Goal: Task Accomplishment & Management: Manage account settings

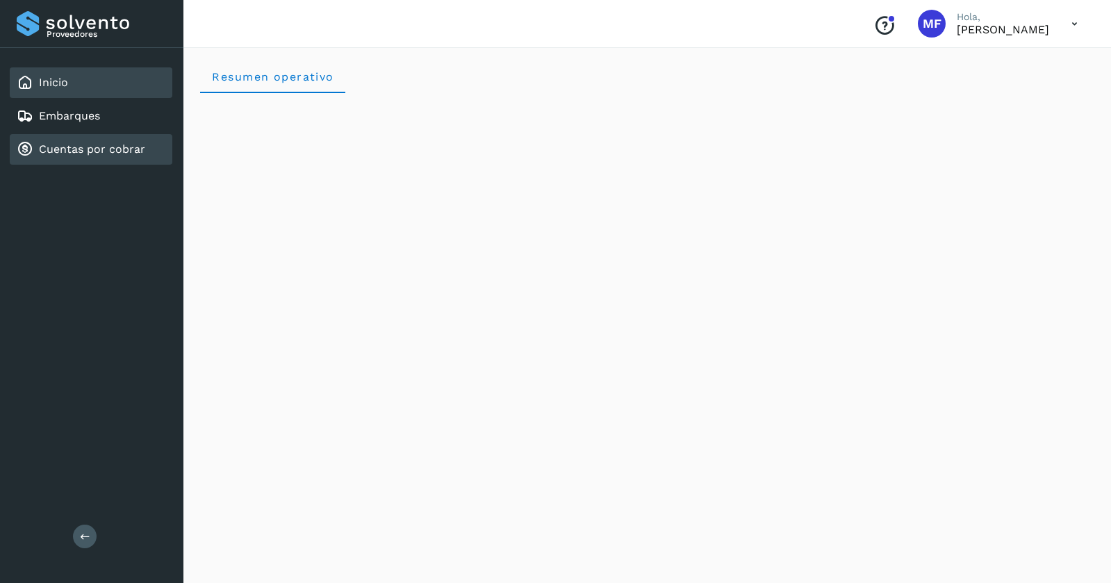
click at [92, 155] on link "Cuentas por cobrar" at bounding box center [92, 148] width 106 height 13
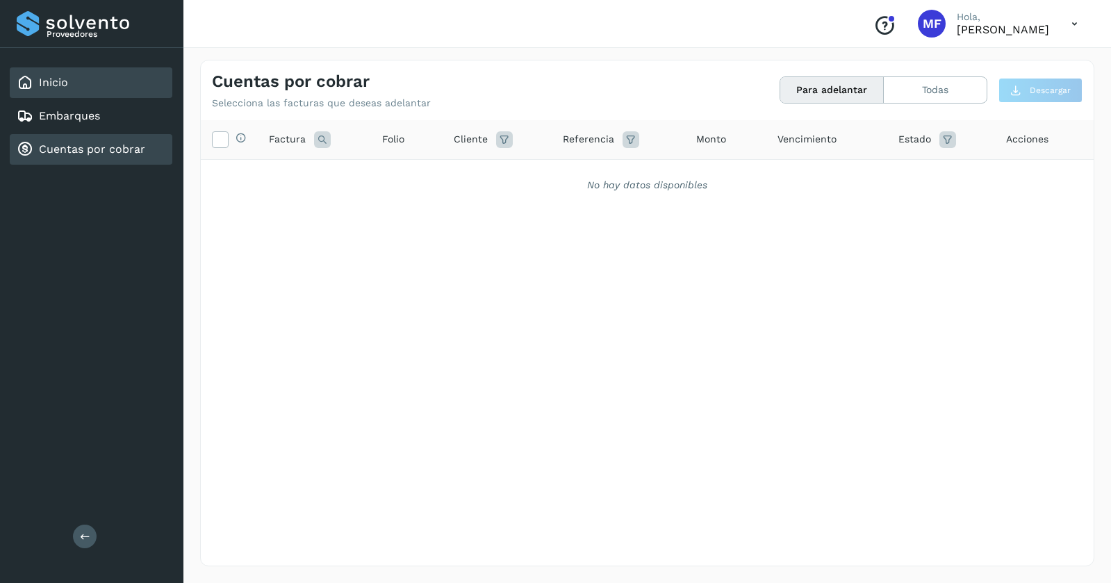
click at [46, 86] on link "Inicio" at bounding box center [53, 82] width 29 height 13
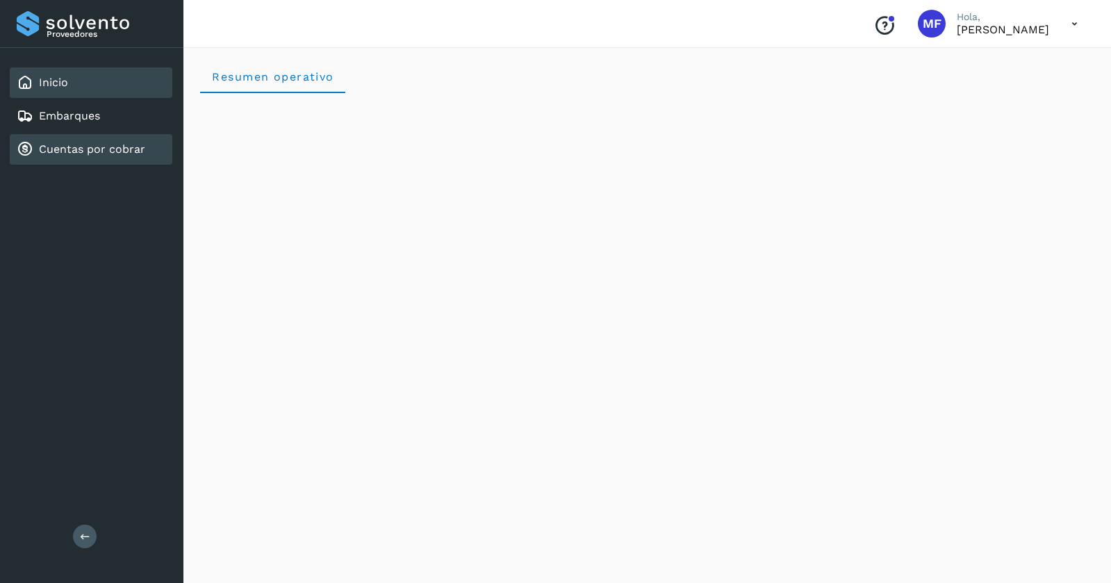
click at [131, 149] on link "Cuentas por cobrar" at bounding box center [92, 148] width 106 height 13
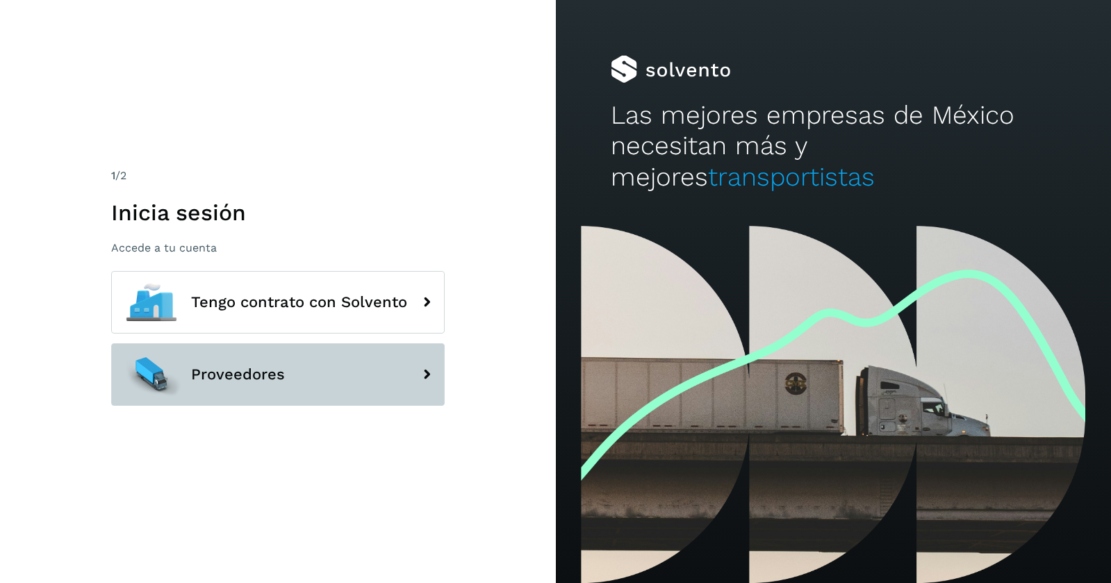
click at [307, 382] on button "Proveedores" at bounding box center [278, 374] width 334 height 63
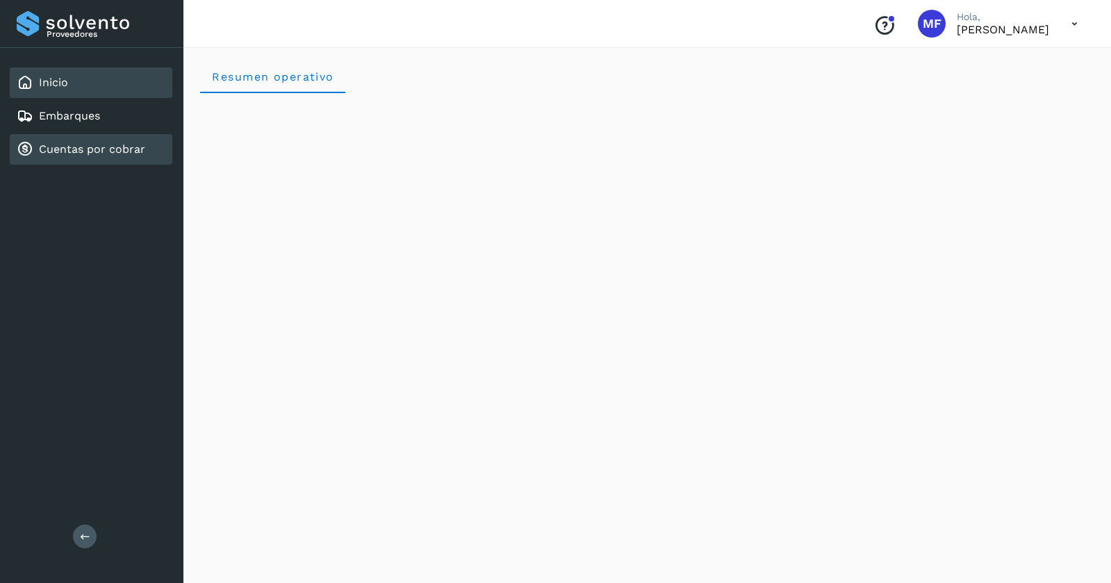
click at [92, 152] on link "Cuentas por cobrar" at bounding box center [92, 148] width 106 height 13
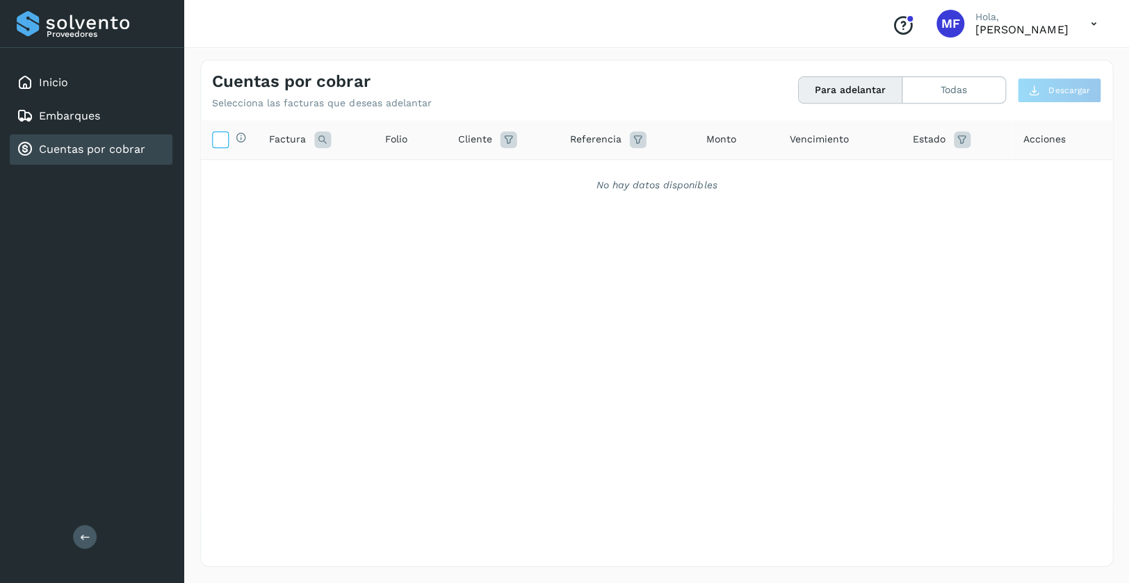
click at [221, 142] on icon at bounding box center [220, 138] width 15 height 15
click at [237, 182] on div "No hay datos disponibles" at bounding box center [656, 185] width 874 height 15
click at [221, 135] on icon at bounding box center [220, 138] width 15 height 15
click at [94, 281] on div "Proveedores Inicio Embarques Cuentas por cobrar Salir" at bounding box center [92, 291] width 184 height 583
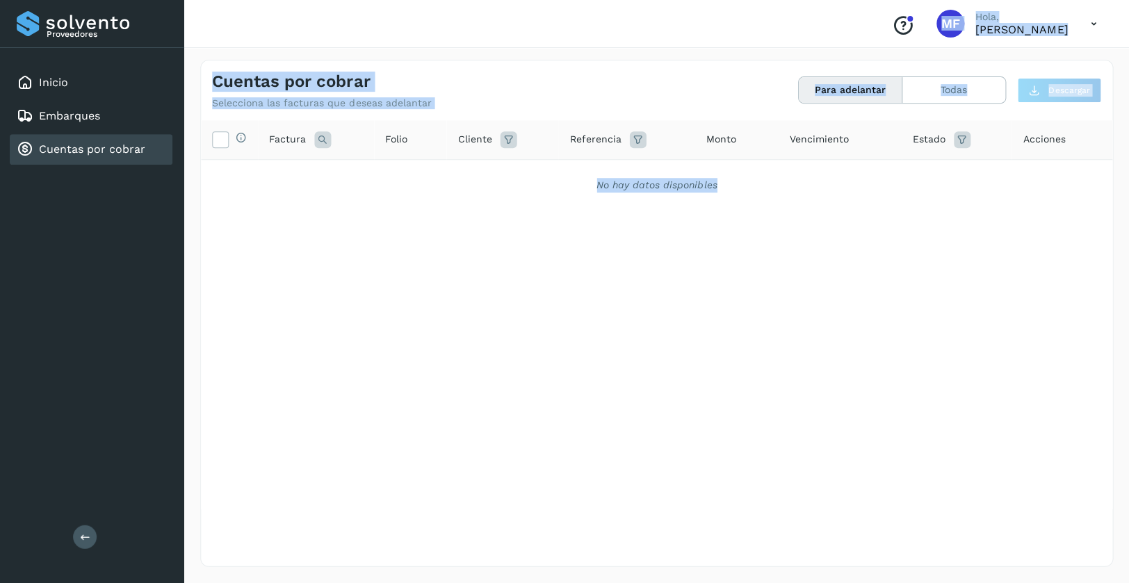
drag, startPoint x: 181, startPoint y: 200, endPoint x: 247, endPoint y: 201, distance: 66.0
click at [251, 202] on div "Proveedores Inicio Embarques Cuentas por cobrar Salir Conoce nuestros beneficio…" at bounding box center [564, 291] width 1129 height 583
click at [247, 201] on div "No hay datos disponibles" at bounding box center [656, 185] width 911 height 51
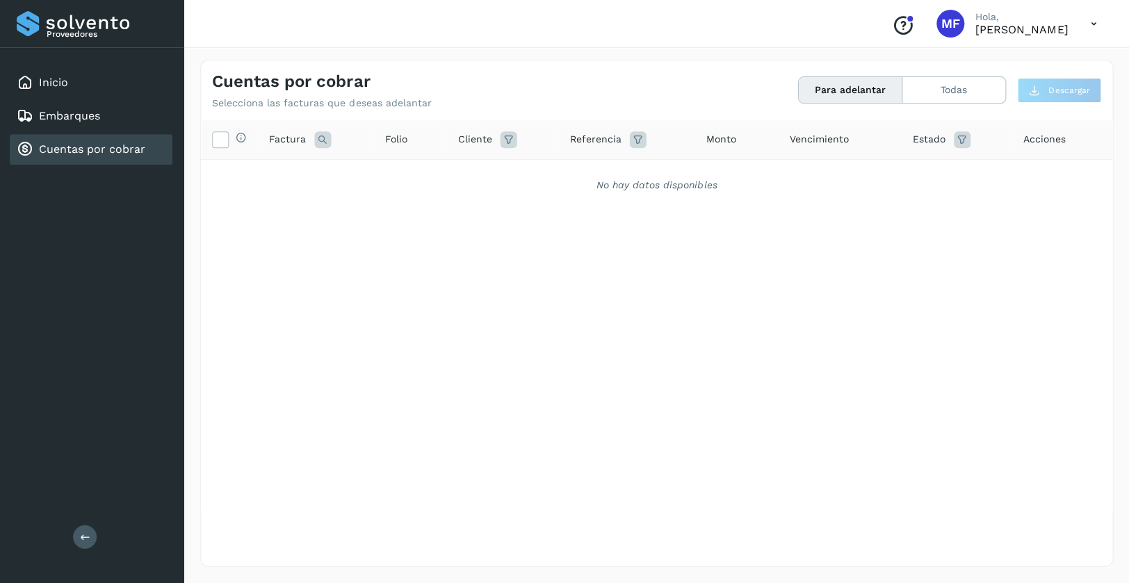
drag, startPoint x: 182, startPoint y: 183, endPoint x: 126, endPoint y: 182, distance: 56.3
click at [126, 182] on div "Inicio Embarques Cuentas por cobrar" at bounding box center [92, 116] width 184 height 136
drag, startPoint x: 126, startPoint y: 182, endPoint x: 117, endPoint y: 215, distance: 34.4
click at [117, 215] on div "Proveedores Inicio Embarques Cuentas por cobrar Salir" at bounding box center [92, 291] width 184 height 583
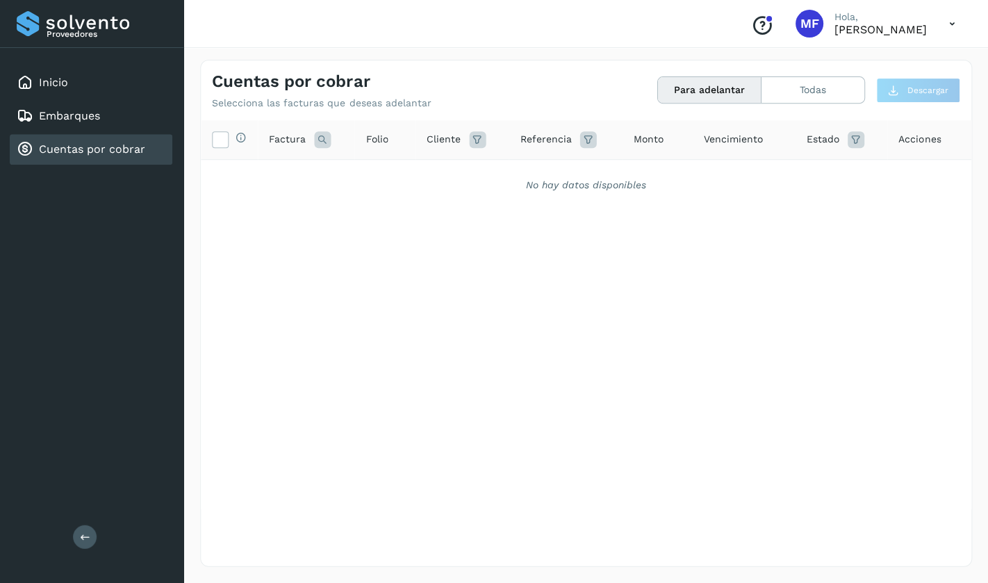
click at [948, 22] on icon at bounding box center [952, 24] width 28 height 28
click at [833, 66] on div "Cerrar sesión" at bounding box center [882, 62] width 165 height 26
